Goal: Check status: Check status

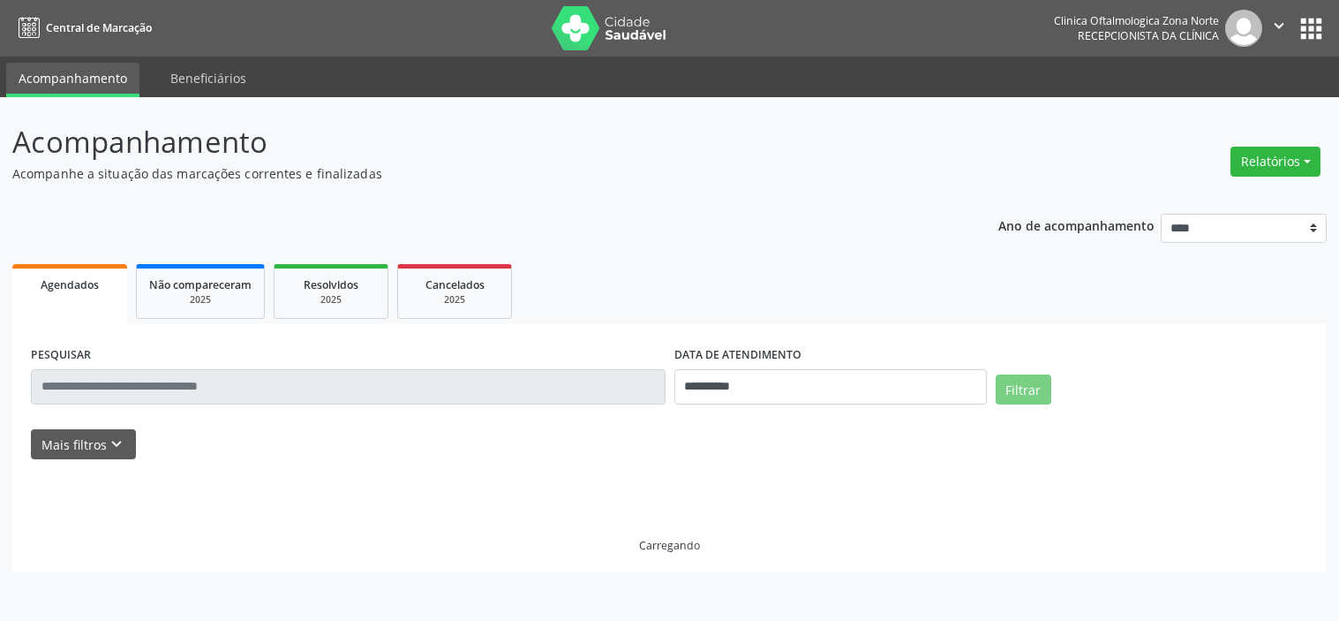
select select "*"
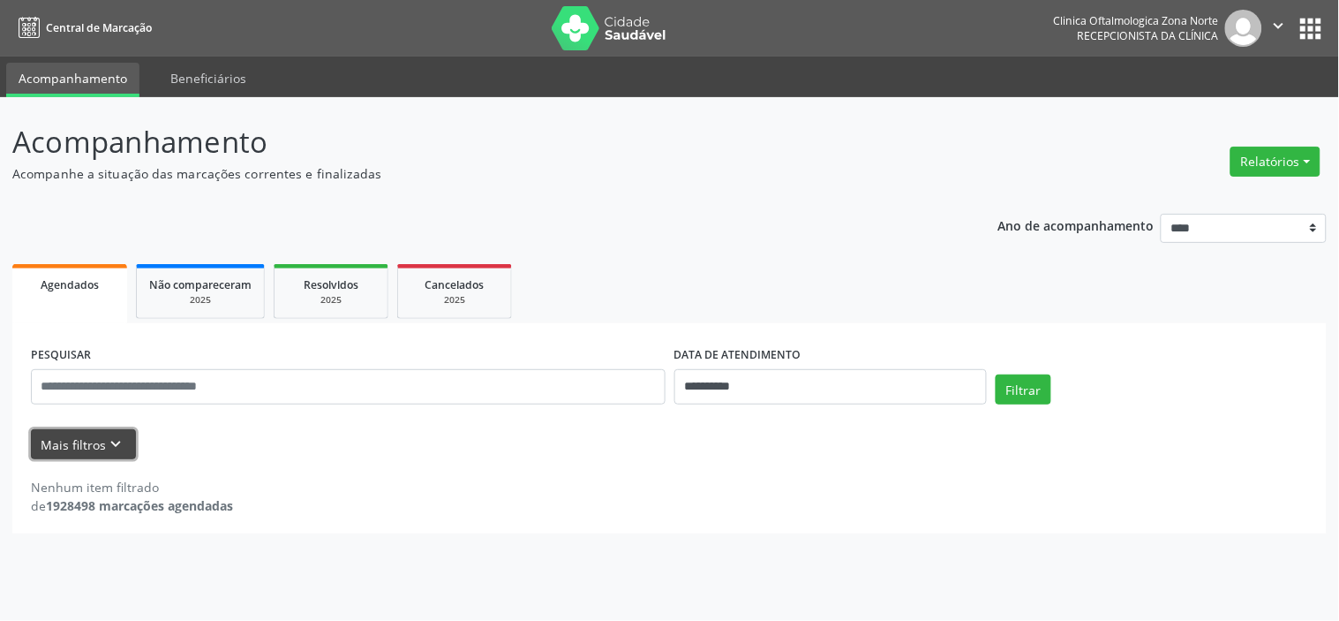
click at [72, 446] on button "Mais filtros keyboard_arrow_down" at bounding box center [83, 444] width 105 height 31
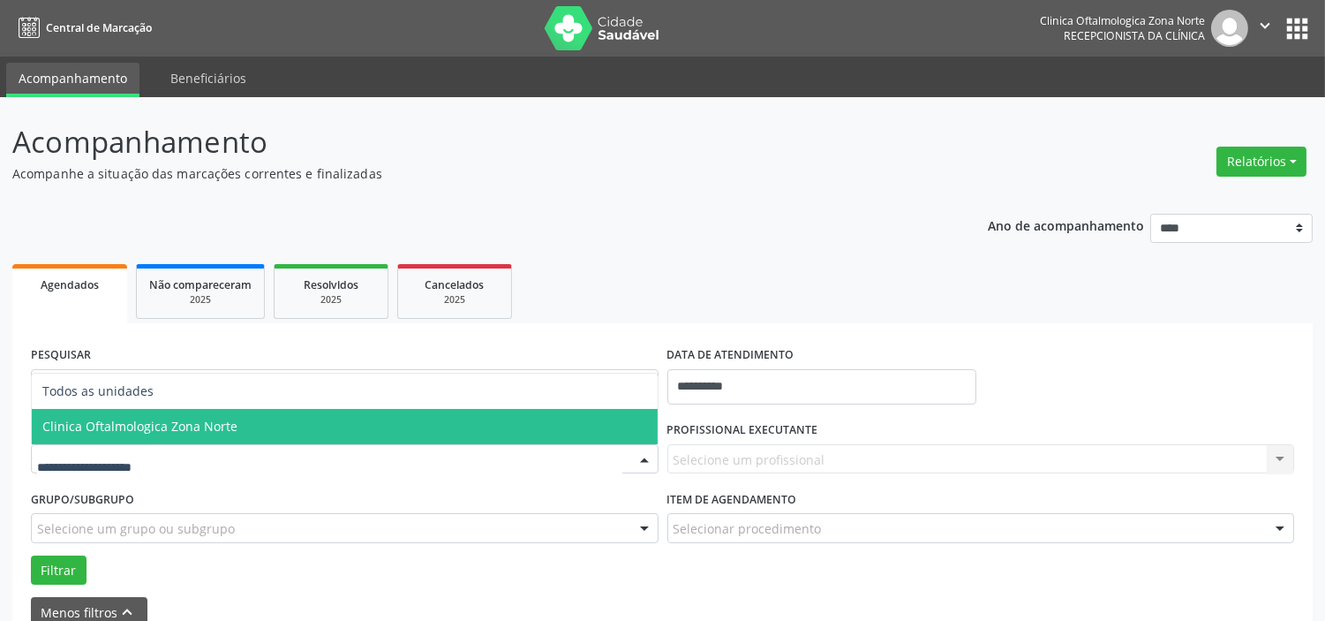
click at [119, 428] on span "Clinica Oftalmologica Zona Norte" at bounding box center [139, 426] width 195 height 17
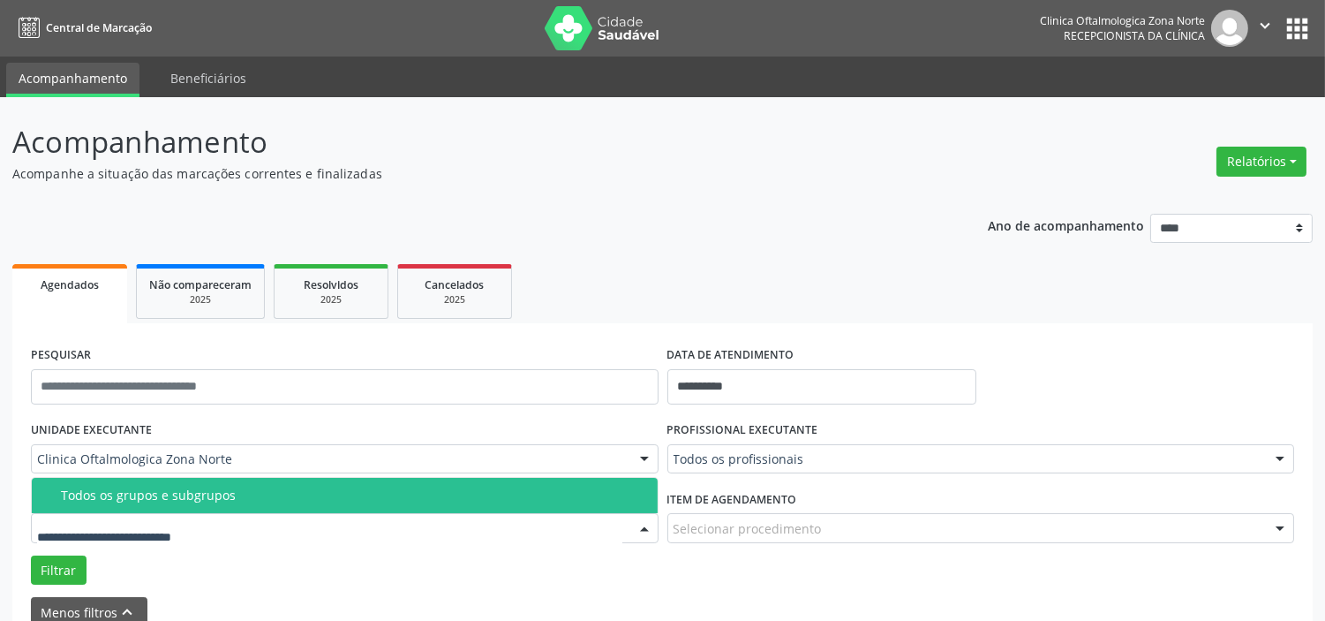
click at [127, 499] on div "Todos os grupos e subgrupos" at bounding box center [354, 495] width 586 height 14
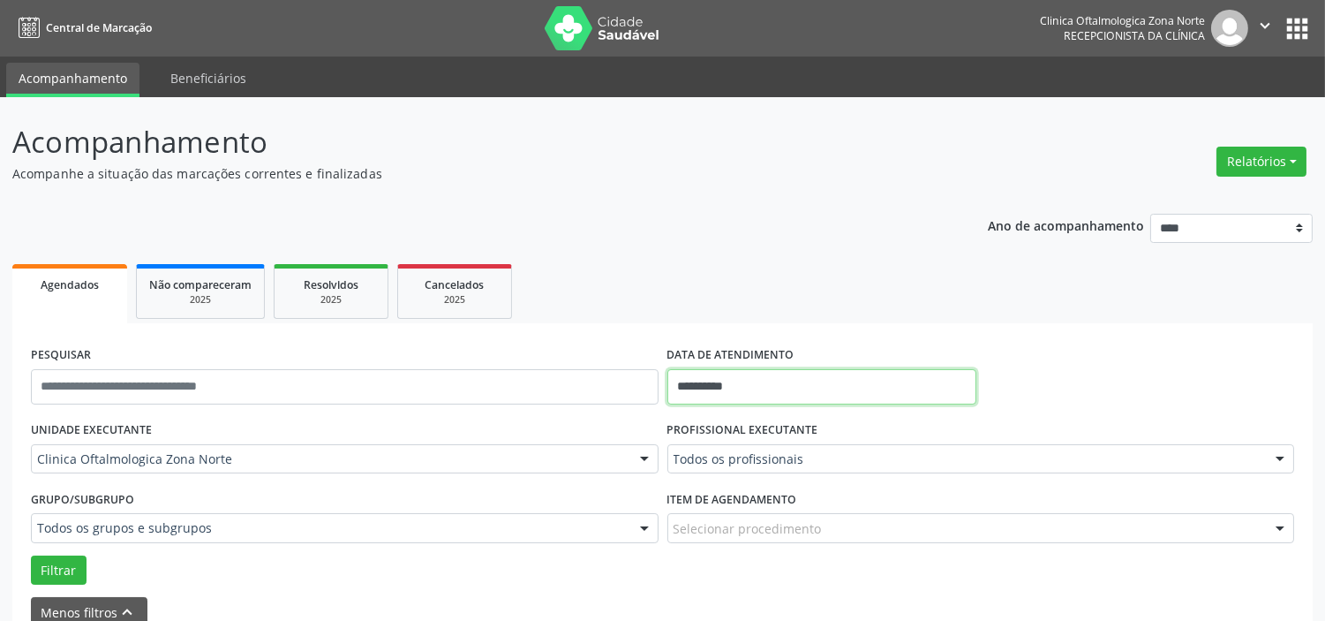
click at [760, 388] on input "**********" at bounding box center [821, 386] width 309 height 35
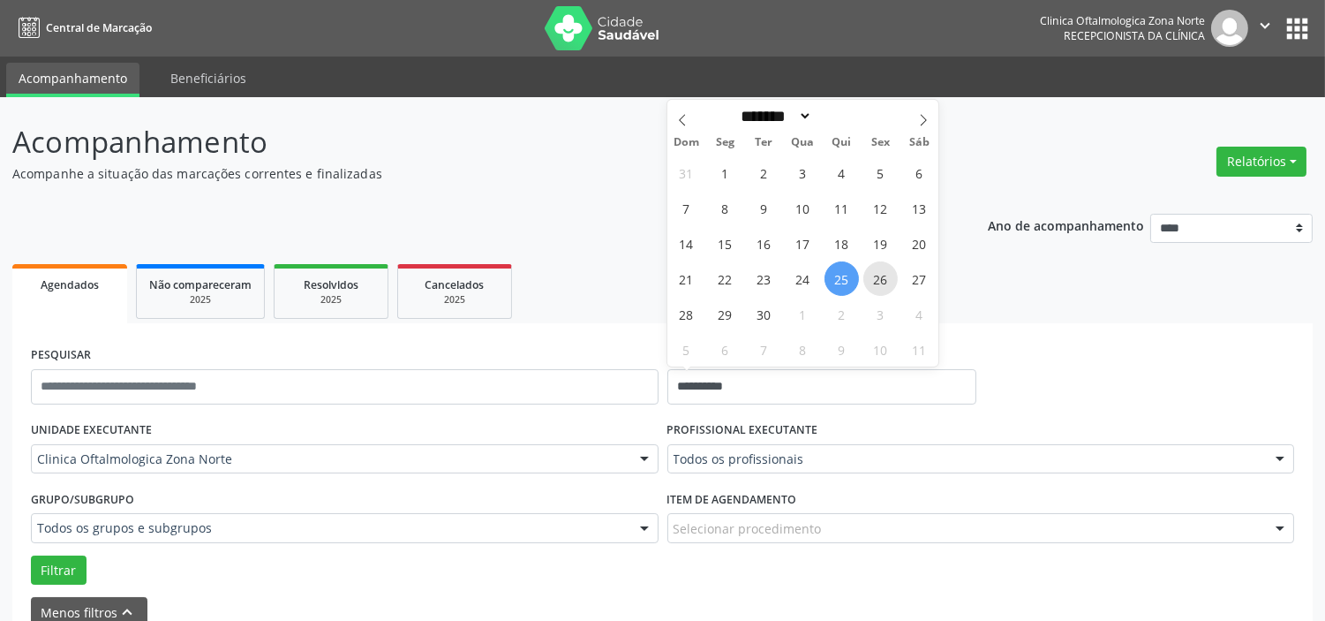
click at [869, 278] on span "26" at bounding box center [880, 278] width 34 height 34
type input "**********"
click at [765, 322] on span "30" at bounding box center [764, 314] width 34 height 34
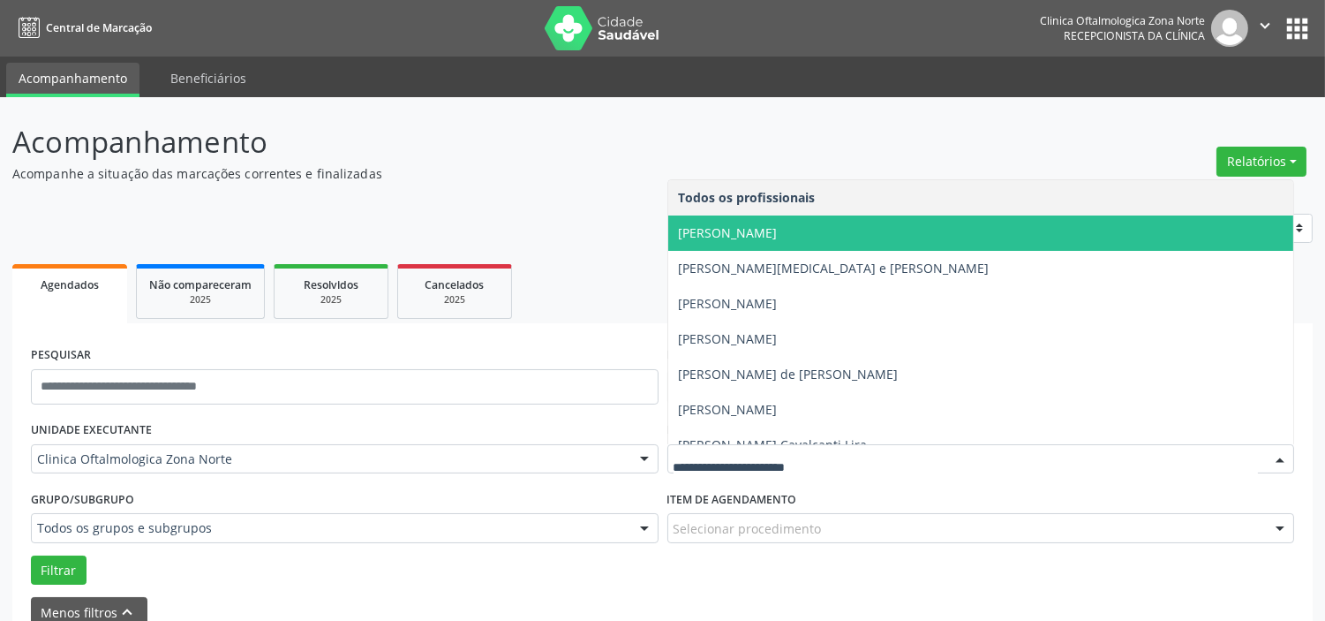
click at [753, 235] on span "[PERSON_NAME]" at bounding box center [728, 232] width 99 height 17
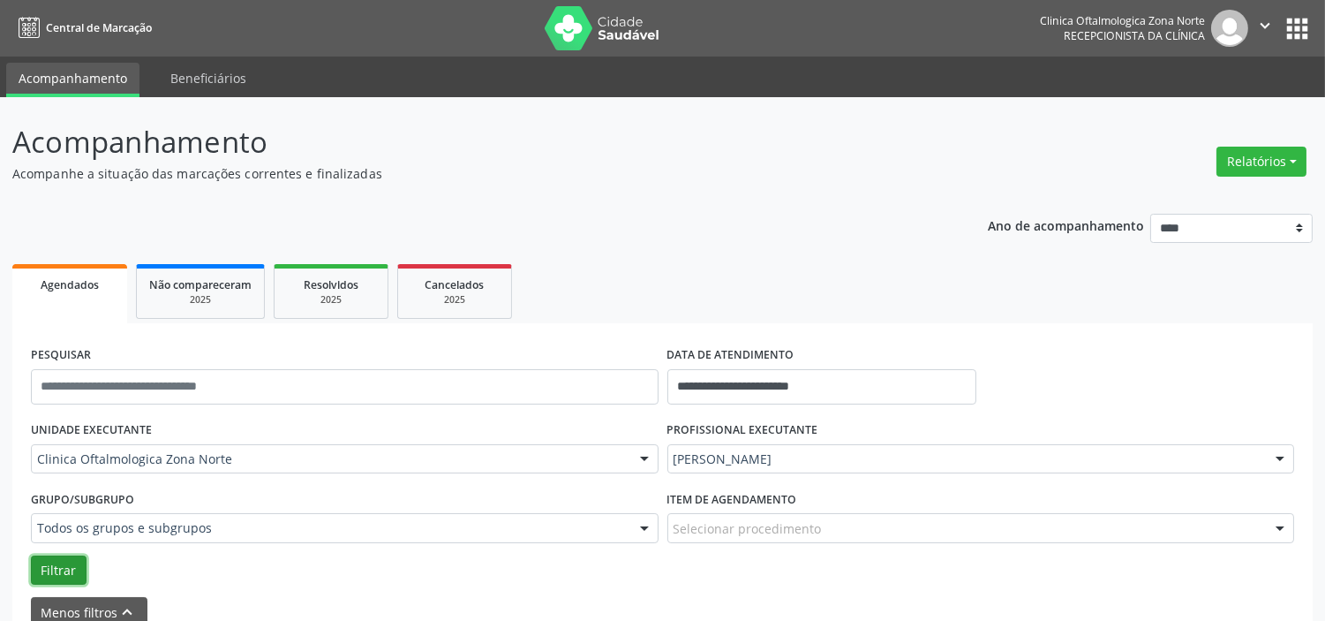
click at [75, 559] on button "Filtrar" at bounding box center [59, 570] width 56 height 30
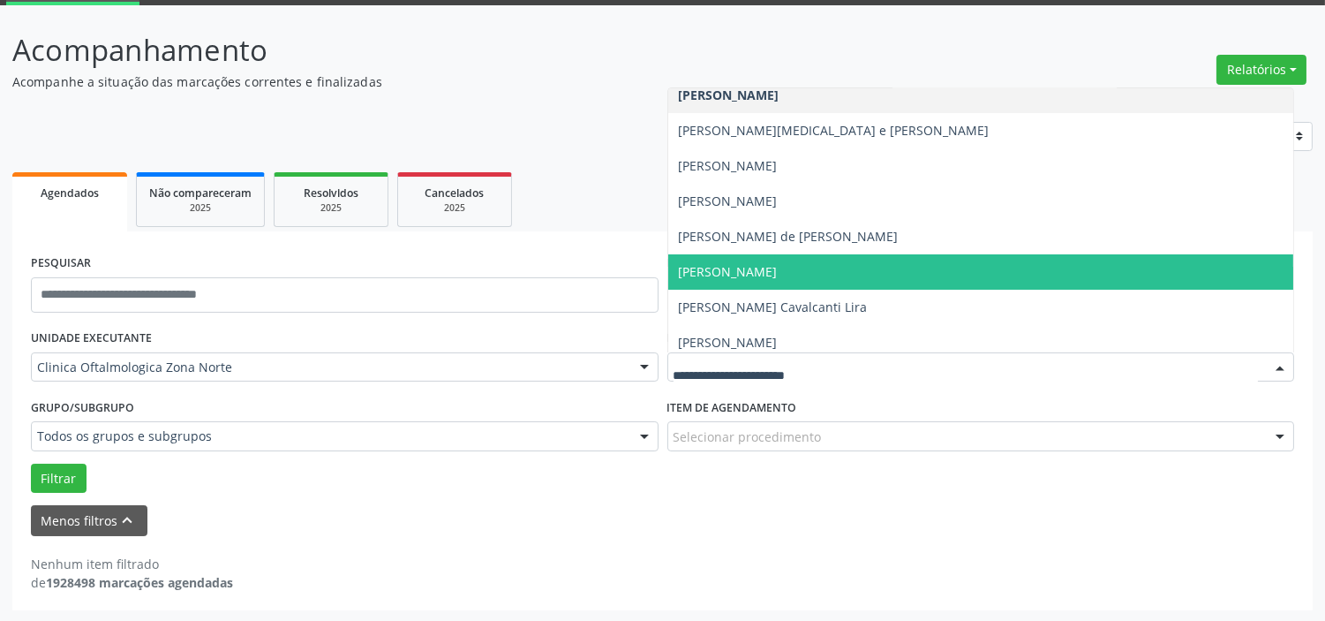
scroll to position [89, 0]
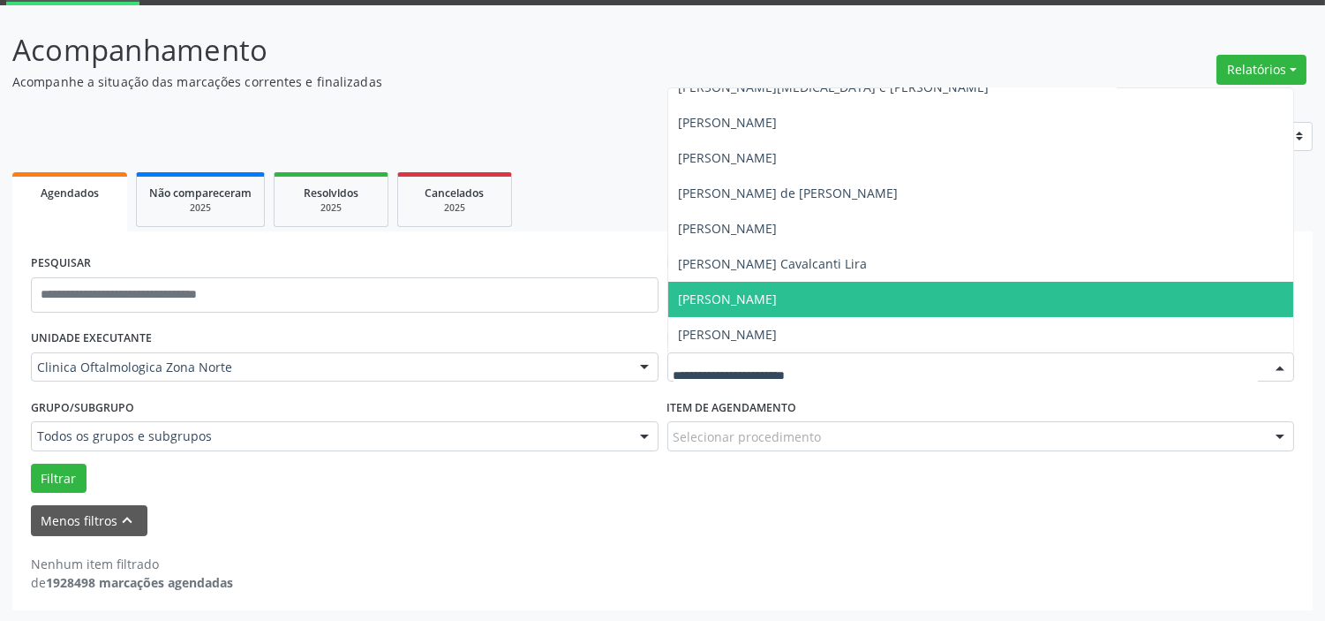
click at [751, 307] on span "[PERSON_NAME]" at bounding box center [981, 299] width 626 height 35
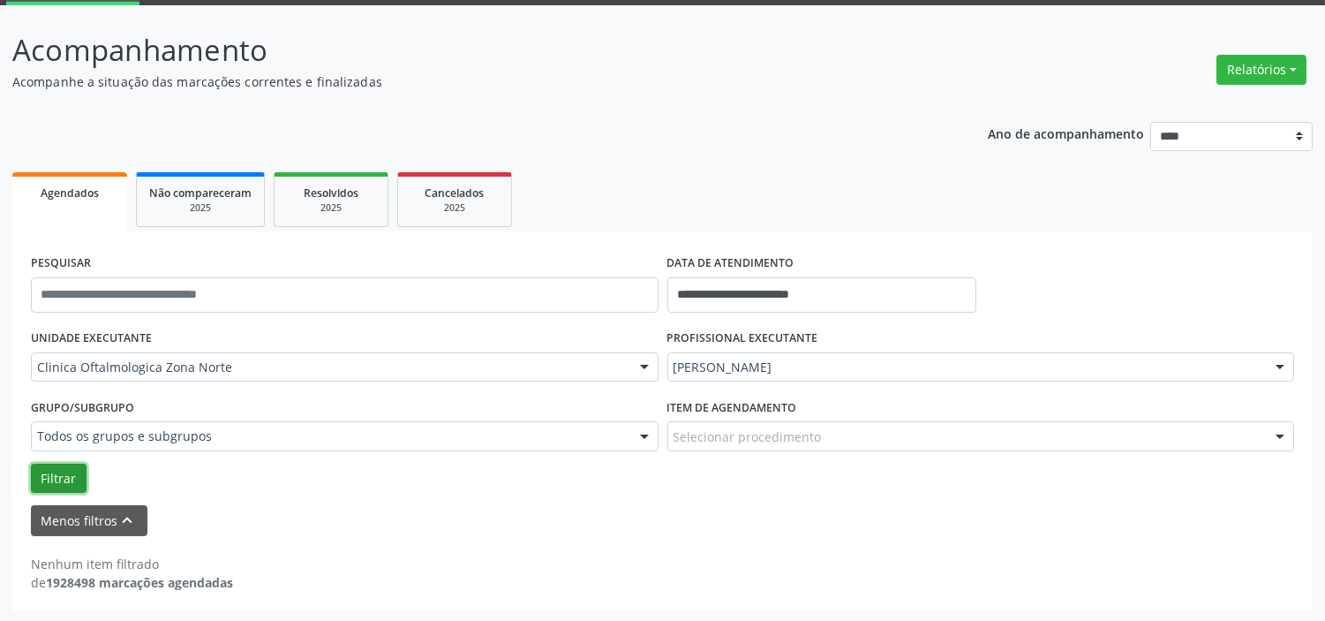
click at [41, 475] on button "Filtrar" at bounding box center [59, 478] width 56 height 30
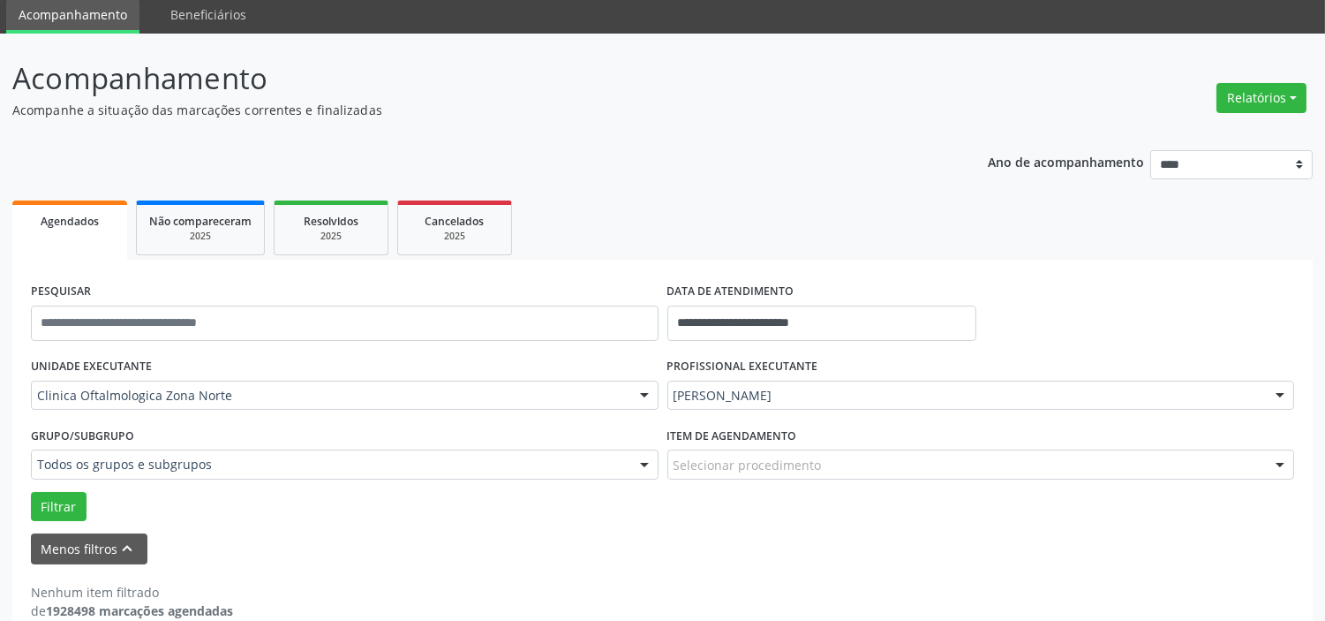
scroll to position [92, 0]
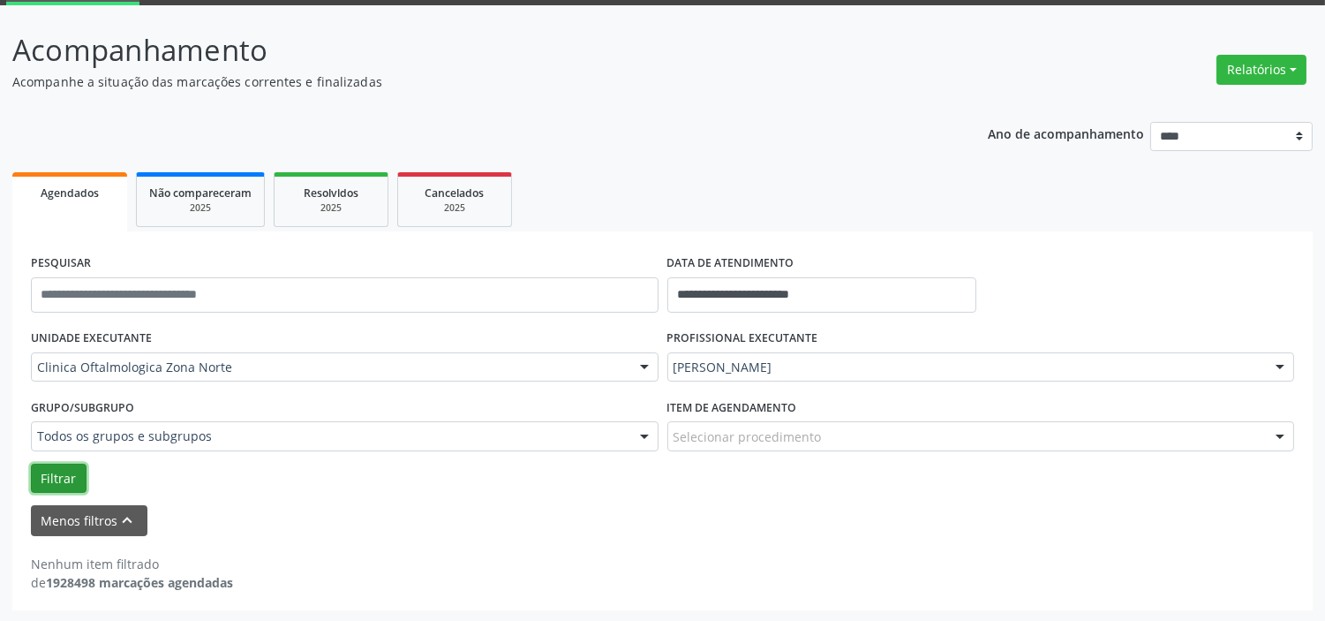
click at [59, 479] on button "Filtrar" at bounding box center [59, 478] width 56 height 30
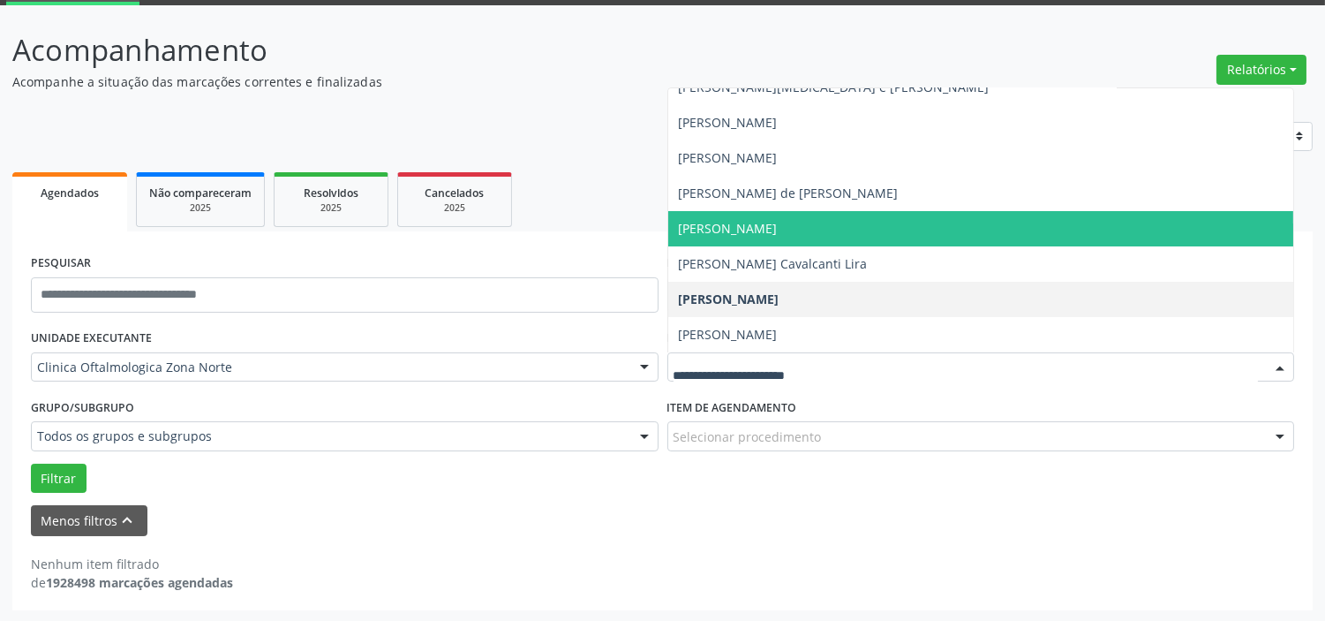
click at [719, 235] on span "[PERSON_NAME]" at bounding box center [981, 228] width 626 height 35
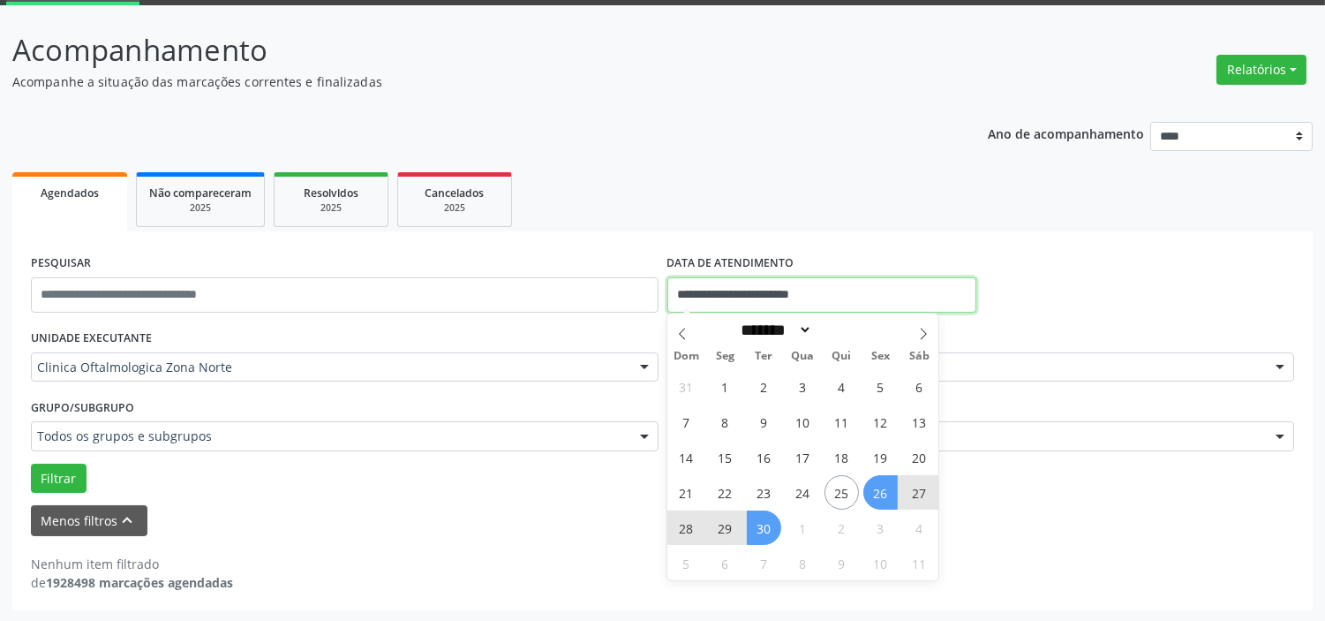
click at [733, 291] on input "**********" at bounding box center [821, 294] width 309 height 35
click at [925, 335] on icon at bounding box center [923, 334] width 12 height 12
select select "*"
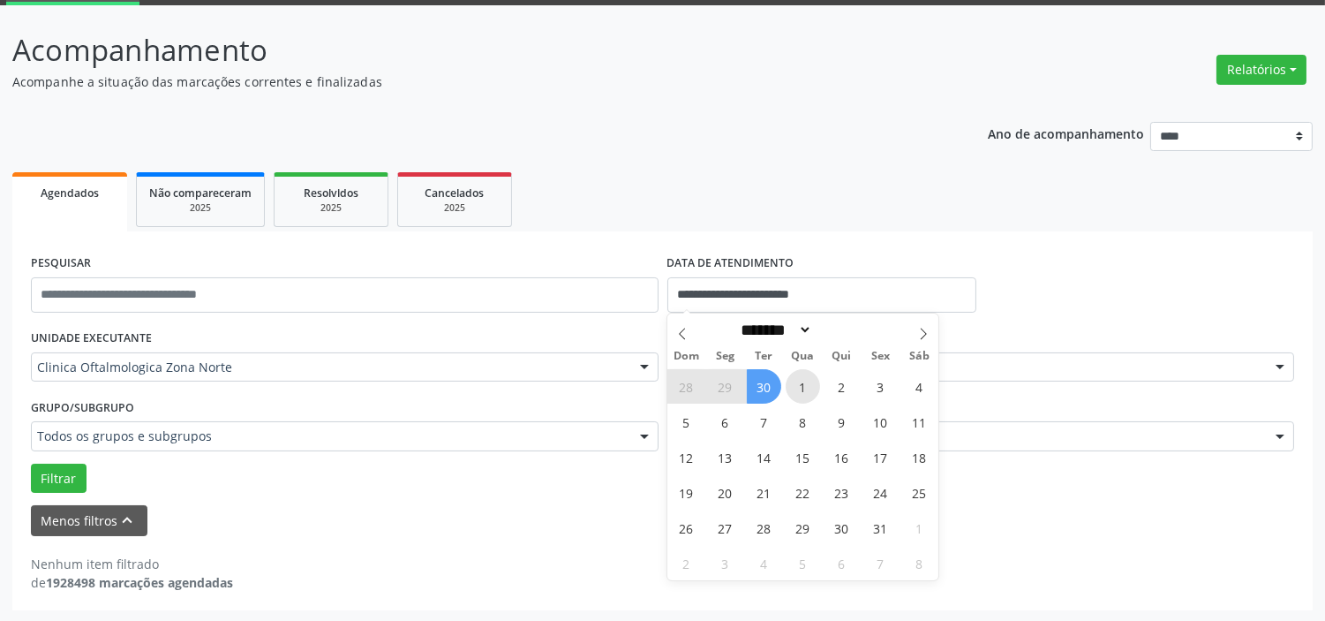
click at [803, 376] on span "1" at bounding box center [803, 386] width 34 height 34
type input "**********"
click at [922, 331] on icon at bounding box center [923, 334] width 12 height 12
select select "**"
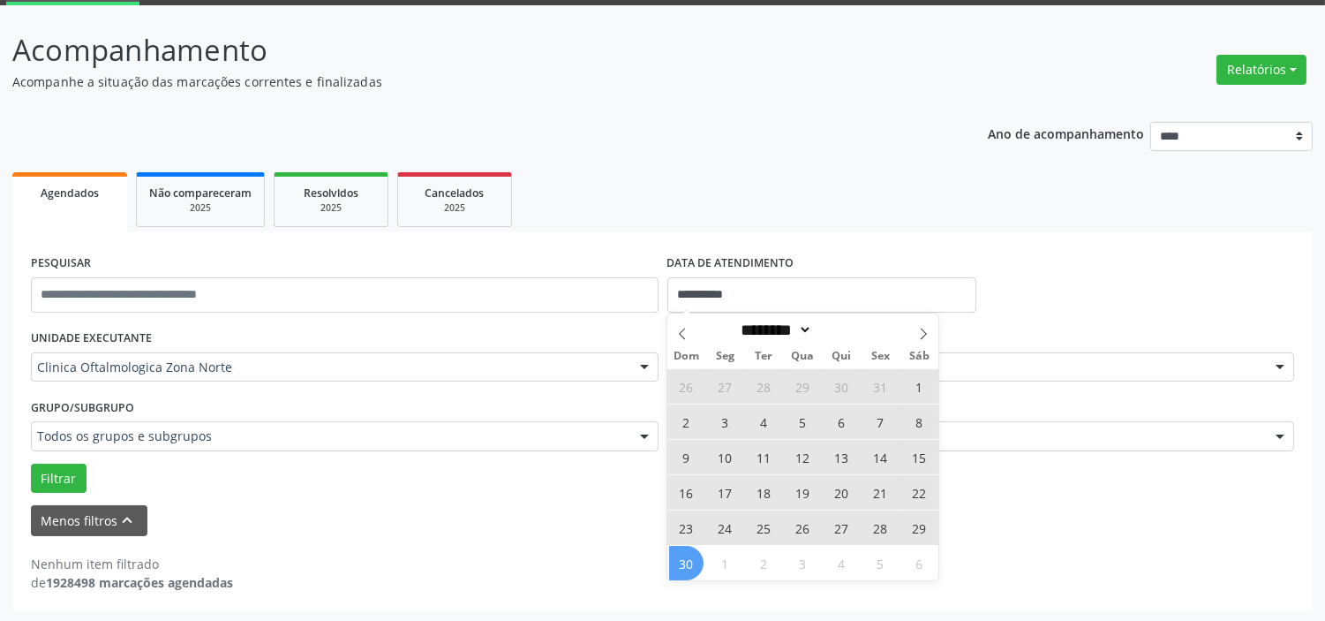
click at [681, 574] on span "30" at bounding box center [686, 563] width 34 height 34
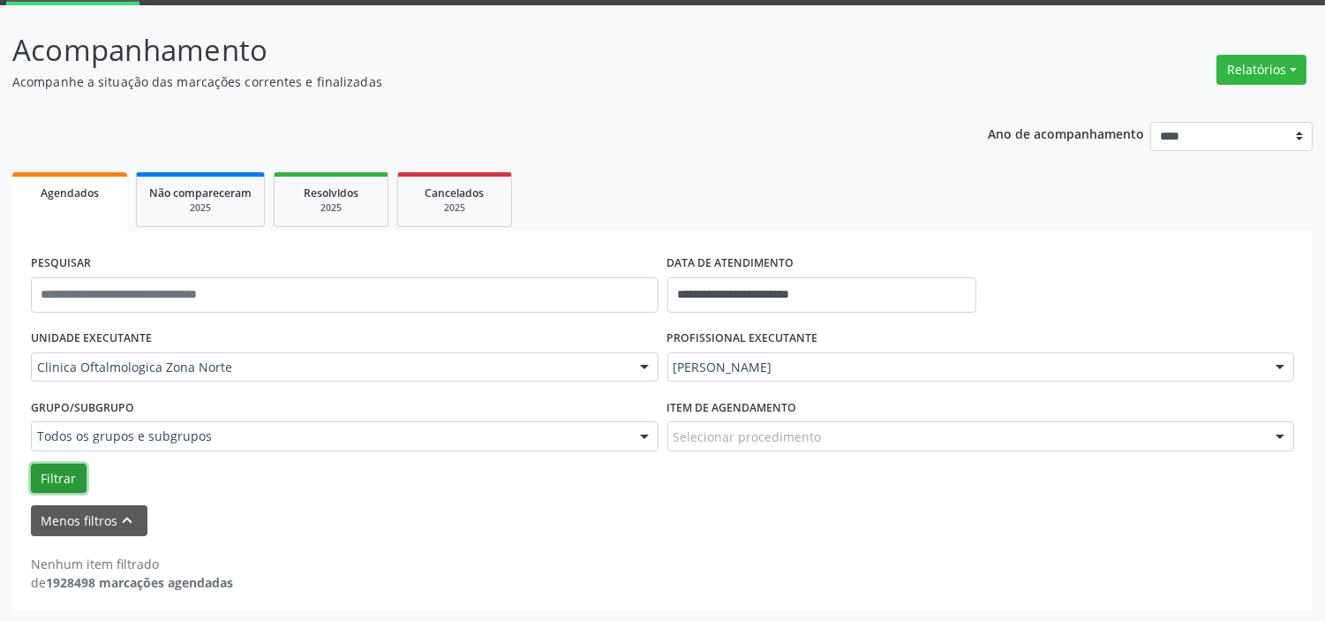
click at [35, 473] on button "Filtrar" at bounding box center [59, 478] width 56 height 30
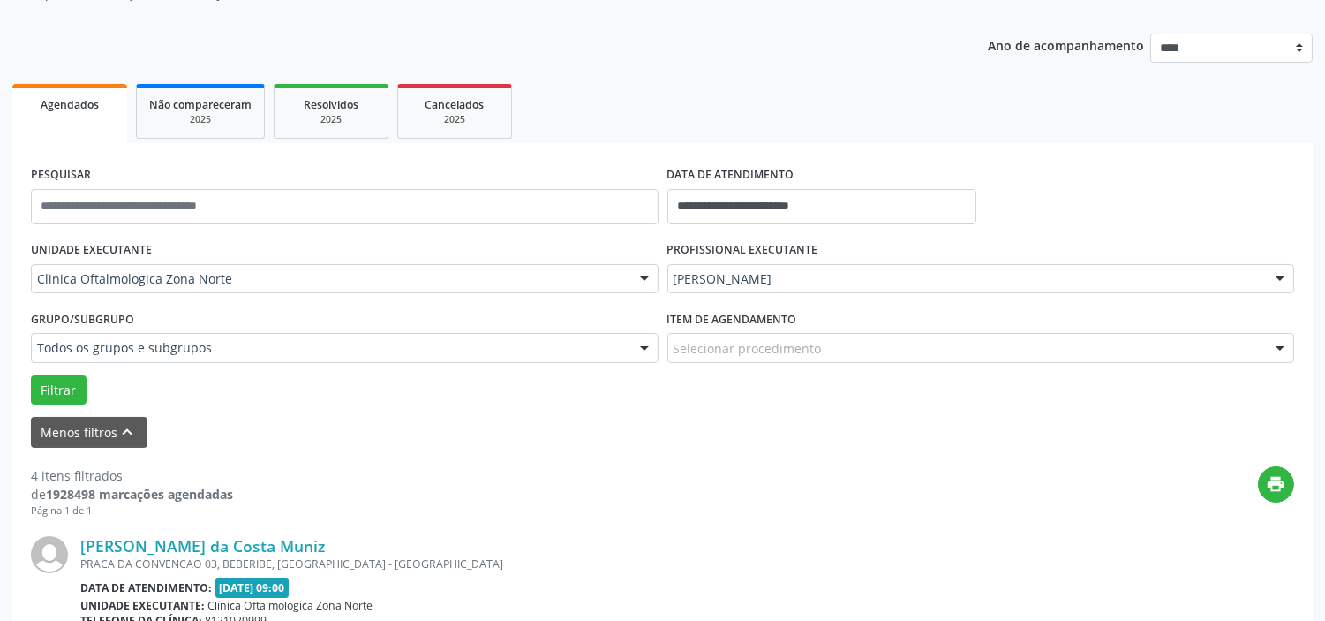
scroll to position [0, 0]
